Goal: Task Accomplishment & Management: Complete application form

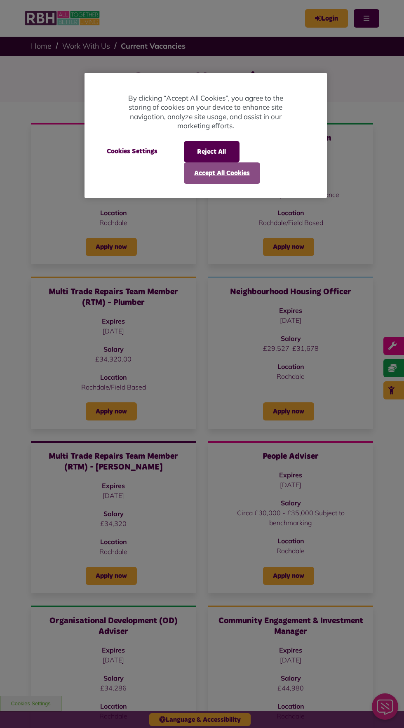
click at [223, 171] on button "Accept All Cookies" at bounding box center [222, 172] width 76 height 21
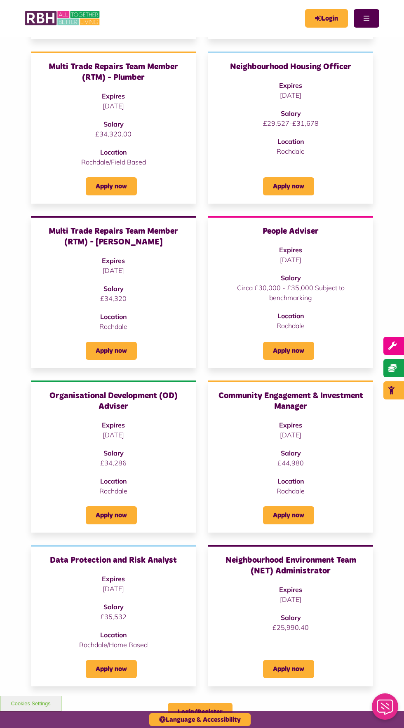
scroll to position [226, 0]
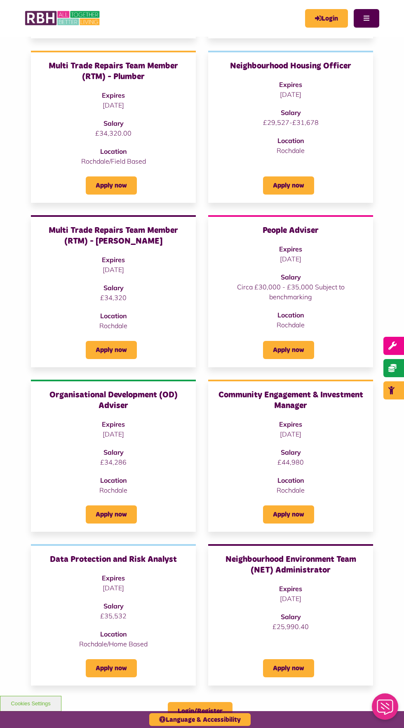
click at [273, 398] on h3 "Community Engagement & Investment Manager" at bounding box center [290, 399] width 148 height 21
click at [298, 490] on p "Rochdale" at bounding box center [290, 490] width 148 height 10
click at [284, 510] on link "Apply now" at bounding box center [288, 514] width 51 height 18
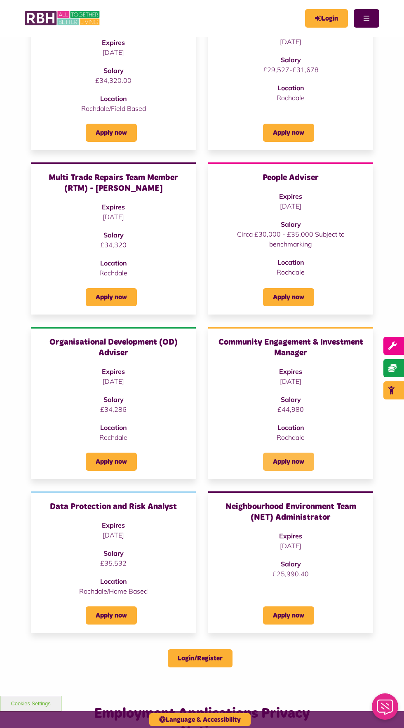
scroll to position [289, 0]
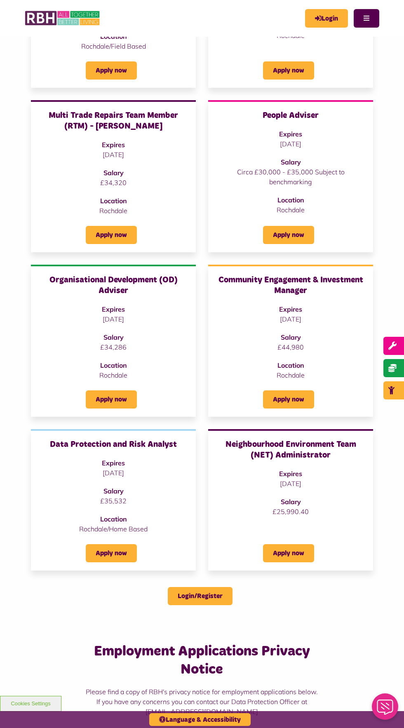
scroll to position [326, 0]
